Goal: Find specific page/section: Find specific page/section

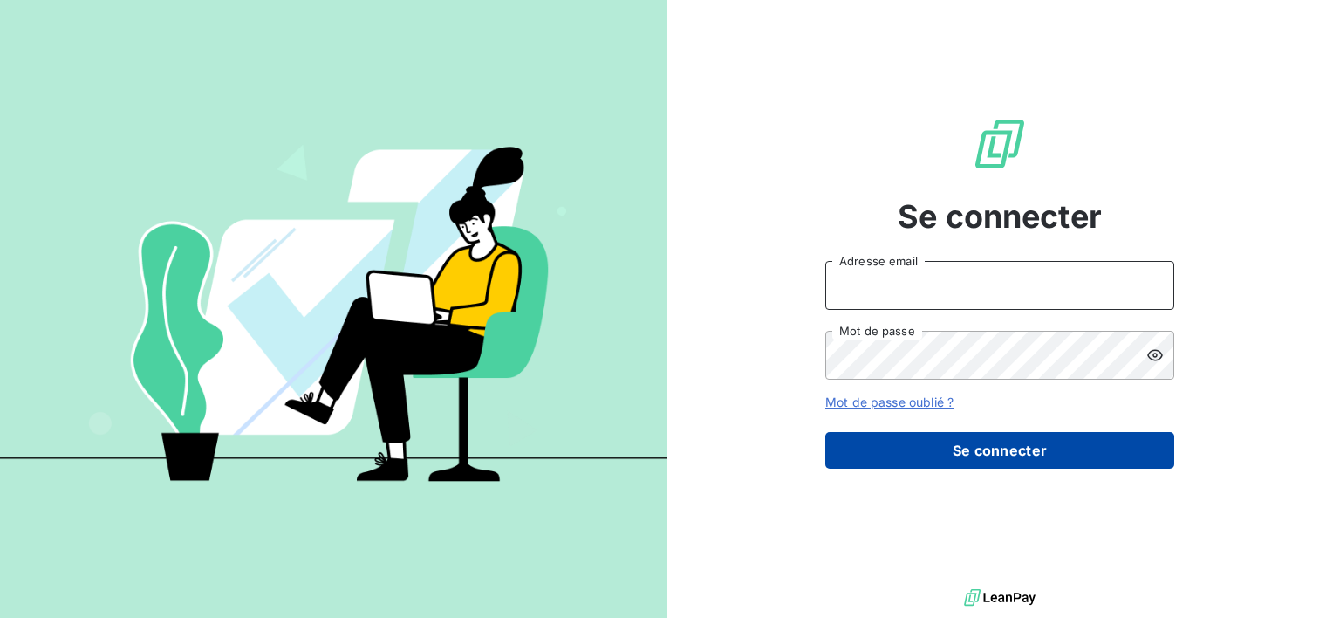
type input "[PERSON_NAME][EMAIL_ADDRESS][PERSON_NAME][DOMAIN_NAME]"
click at [1074, 448] on button "Se connecter" at bounding box center [999, 450] width 349 height 37
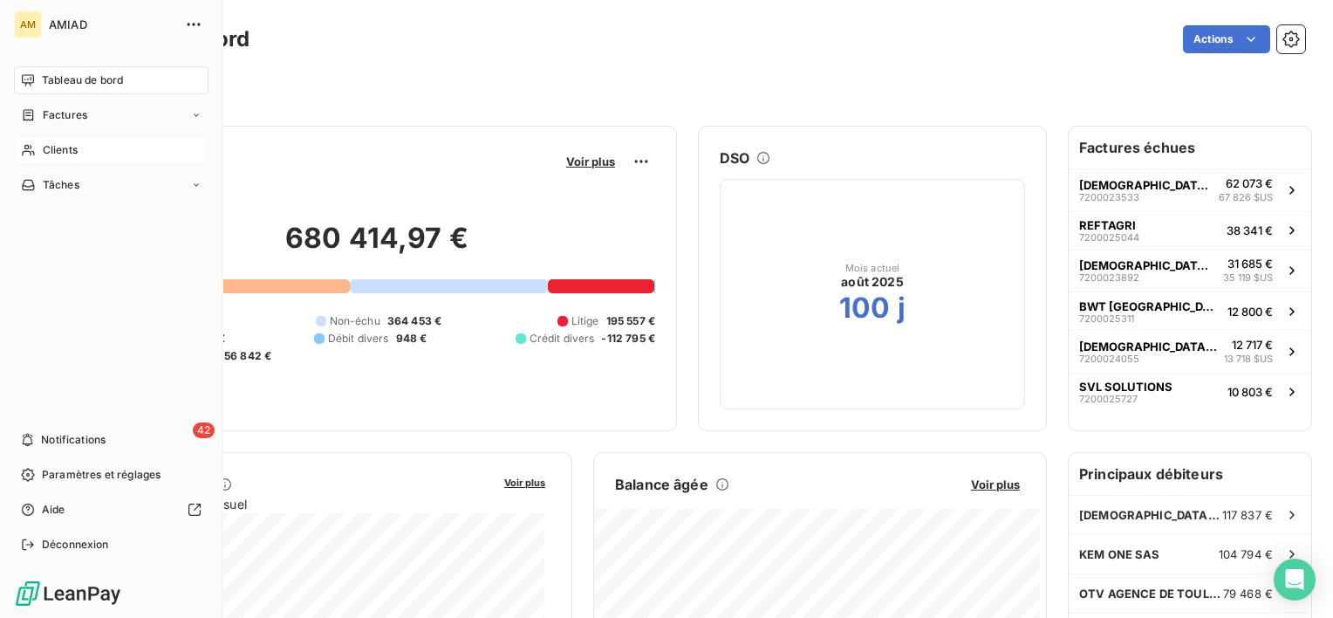
click at [38, 141] on div "Clients" at bounding box center [111, 150] width 195 height 28
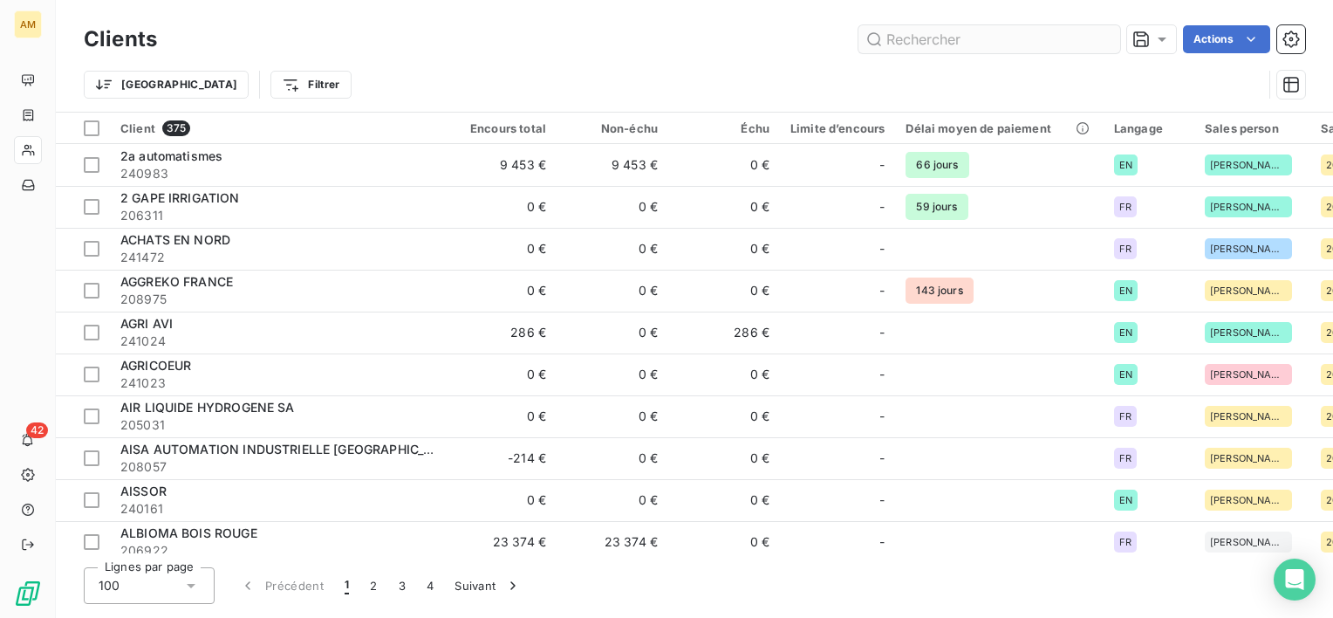
click at [961, 36] on input "text" at bounding box center [990, 39] width 262 height 28
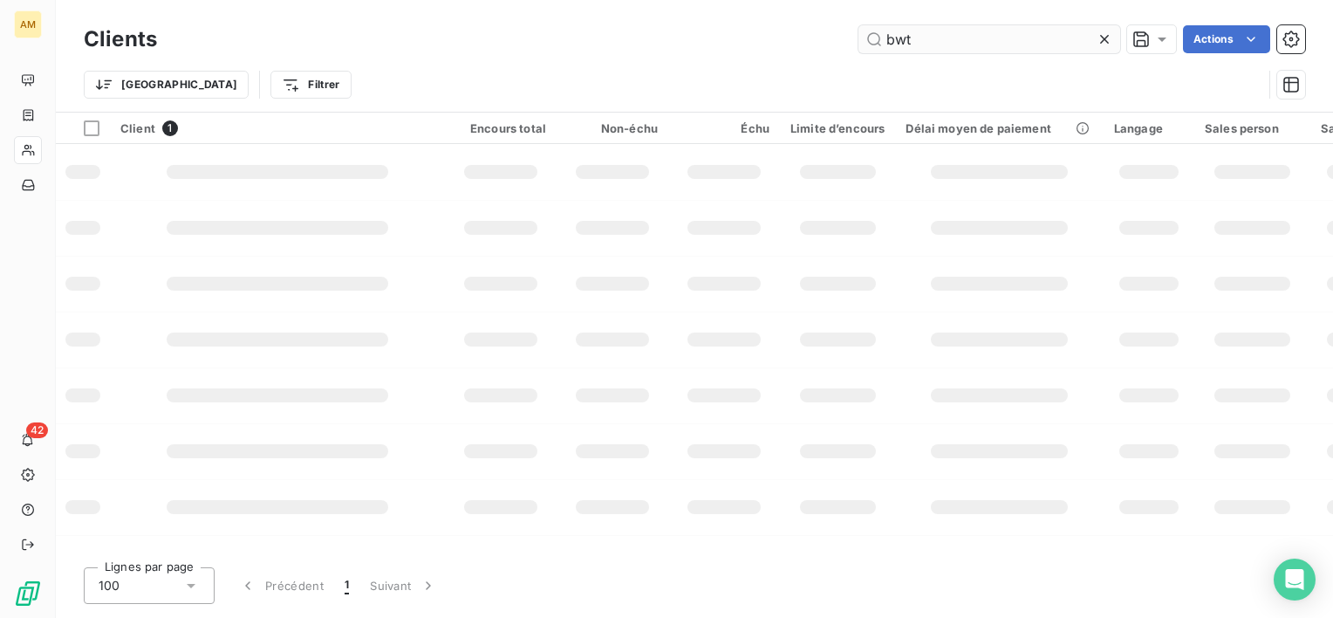
type input "bwt"
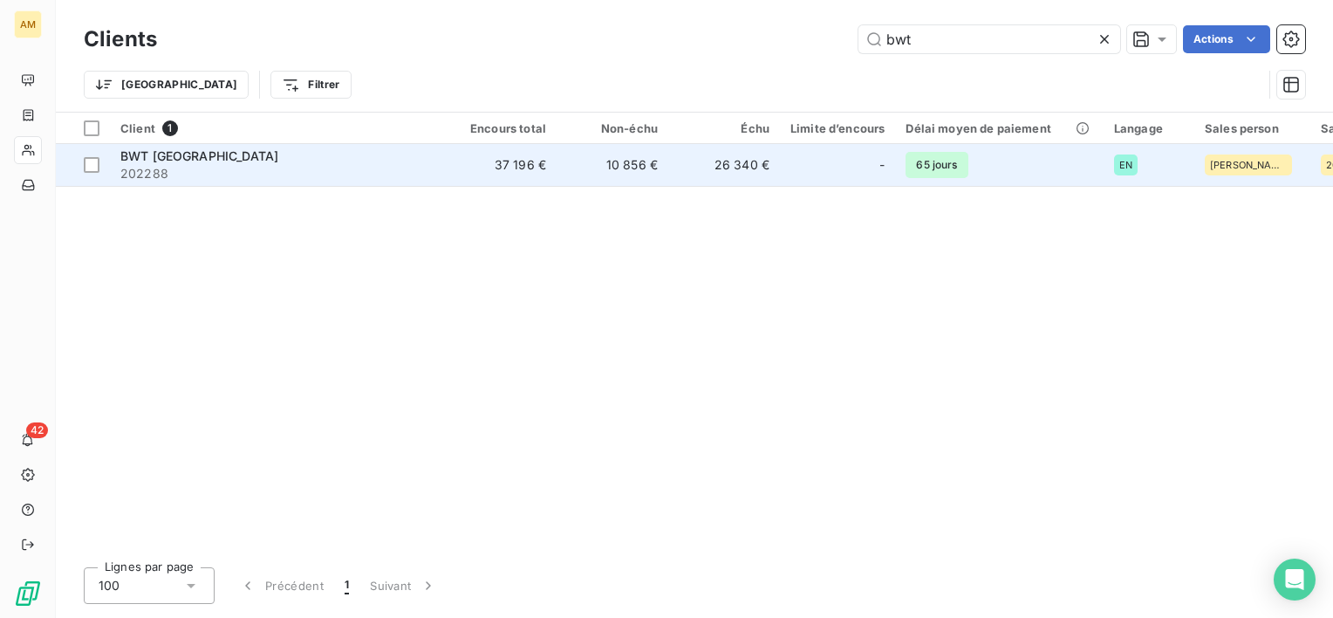
click at [155, 168] on span "202288" at bounding box center [277, 173] width 314 height 17
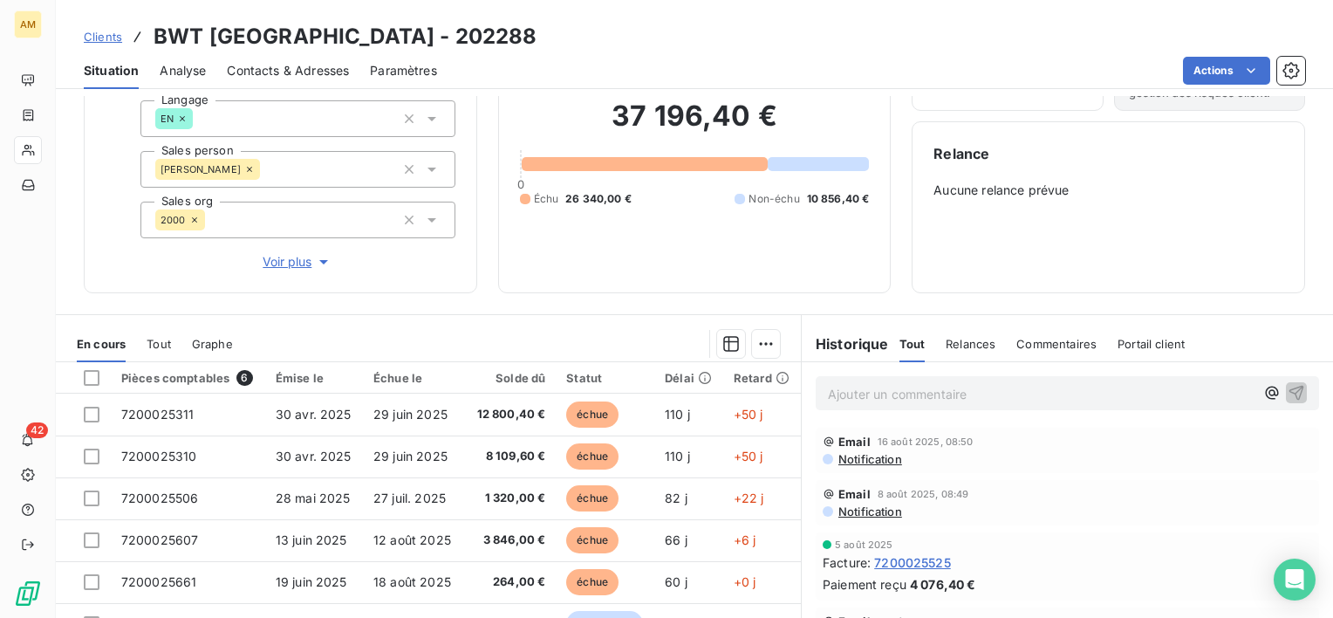
scroll to position [87, 0]
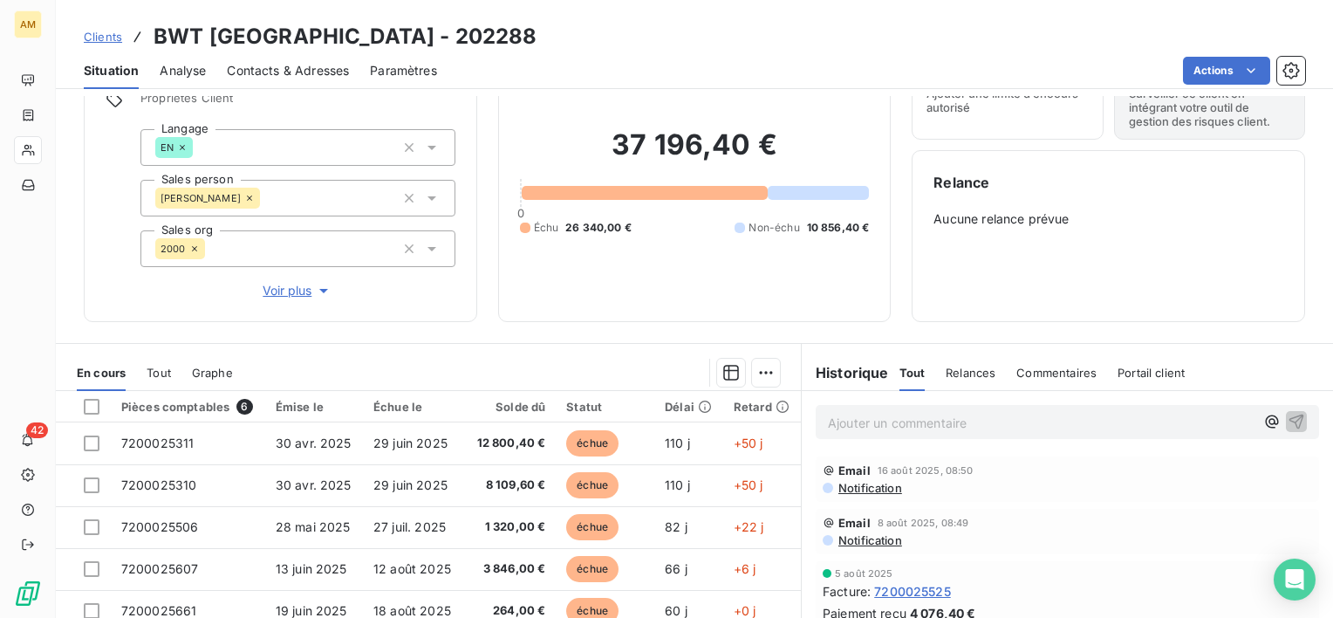
click at [859, 537] on span "Notification" at bounding box center [869, 540] width 65 height 14
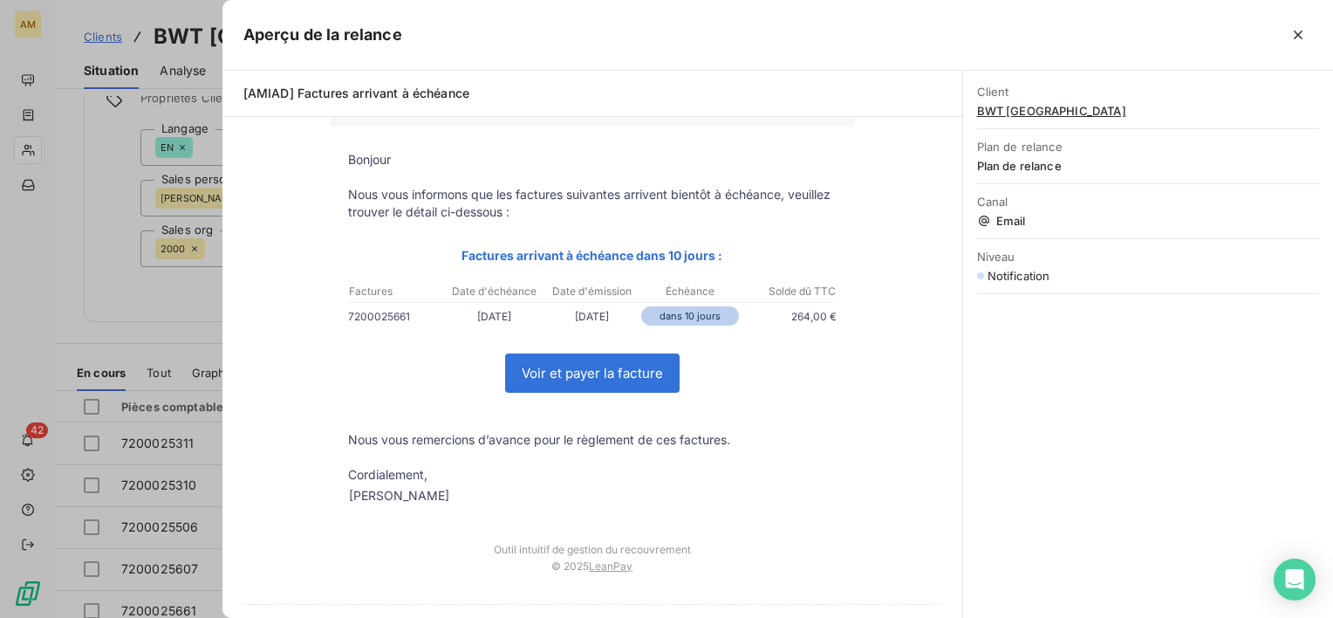
scroll to position [0, 0]
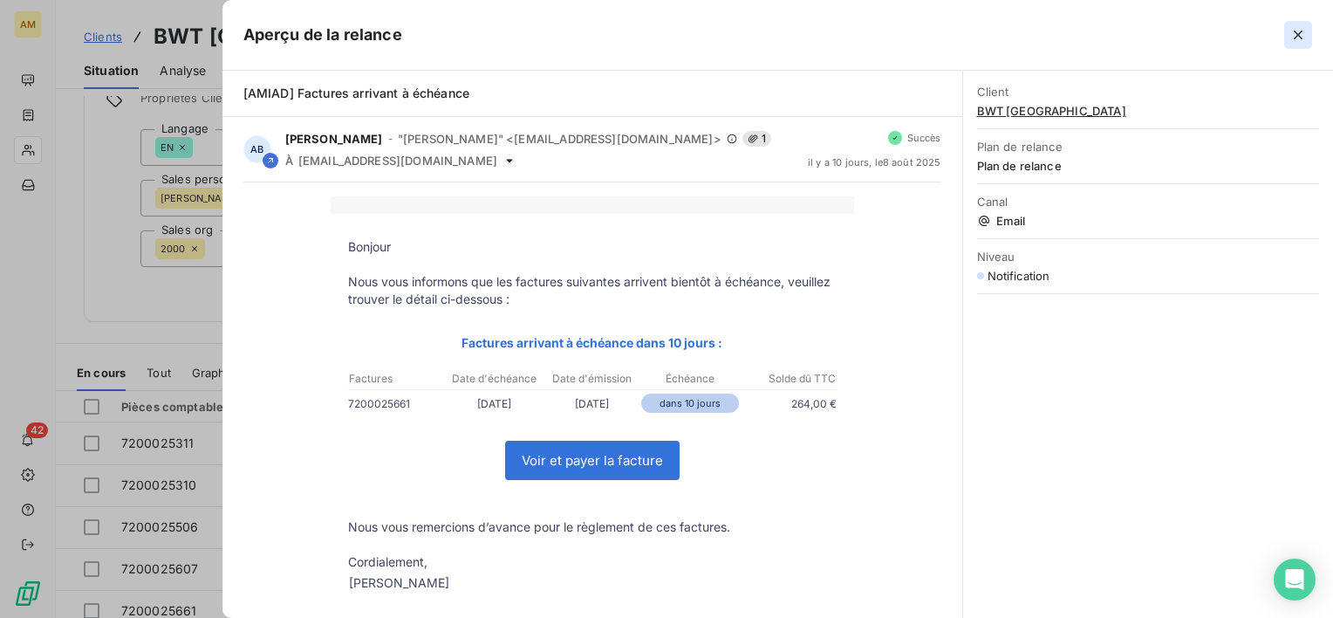
click at [1303, 38] on icon "button" at bounding box center [1298, 34] width 17 height 17
